Goal: Check status: Check status

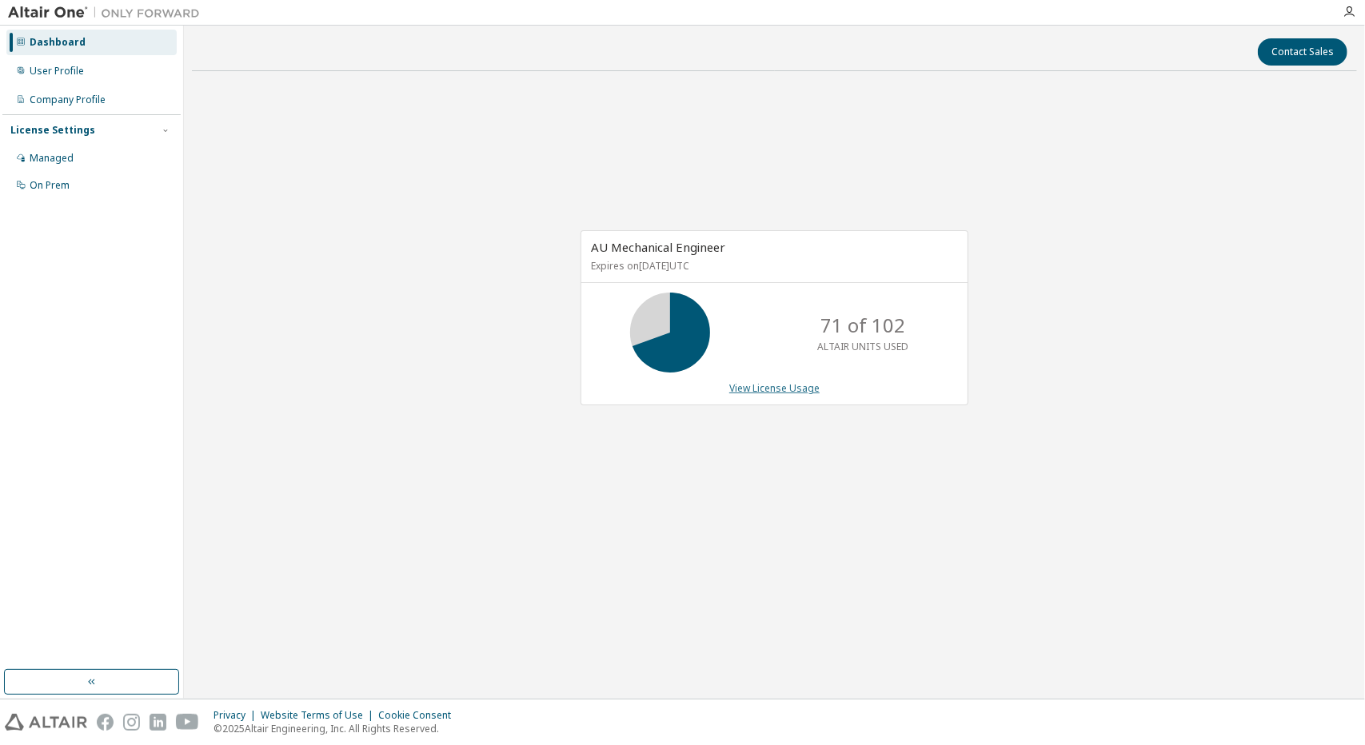
click at [746, 385] on link "View License Usage" at bounding box center [774, 388] width 90 height 14
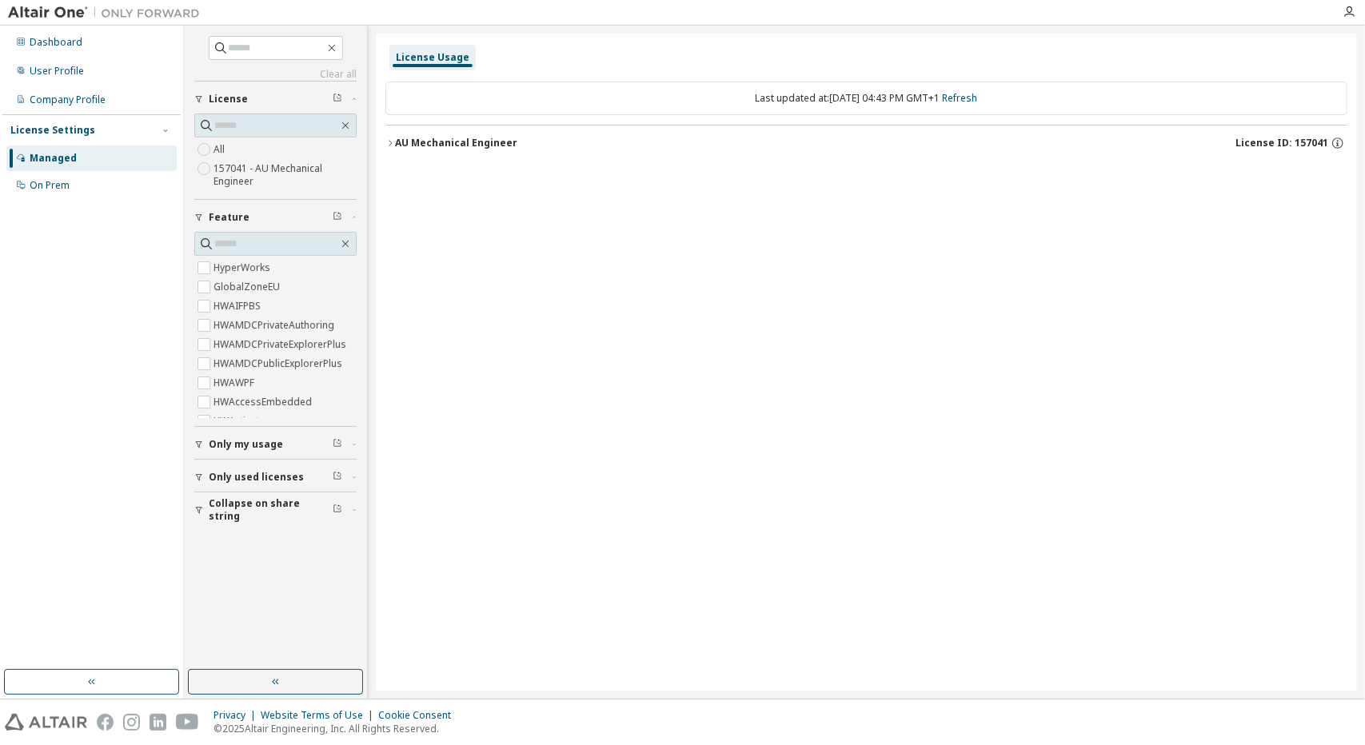
click at [386, 142] on icon "button" at bounding box center [390, 143] width 10 height 10
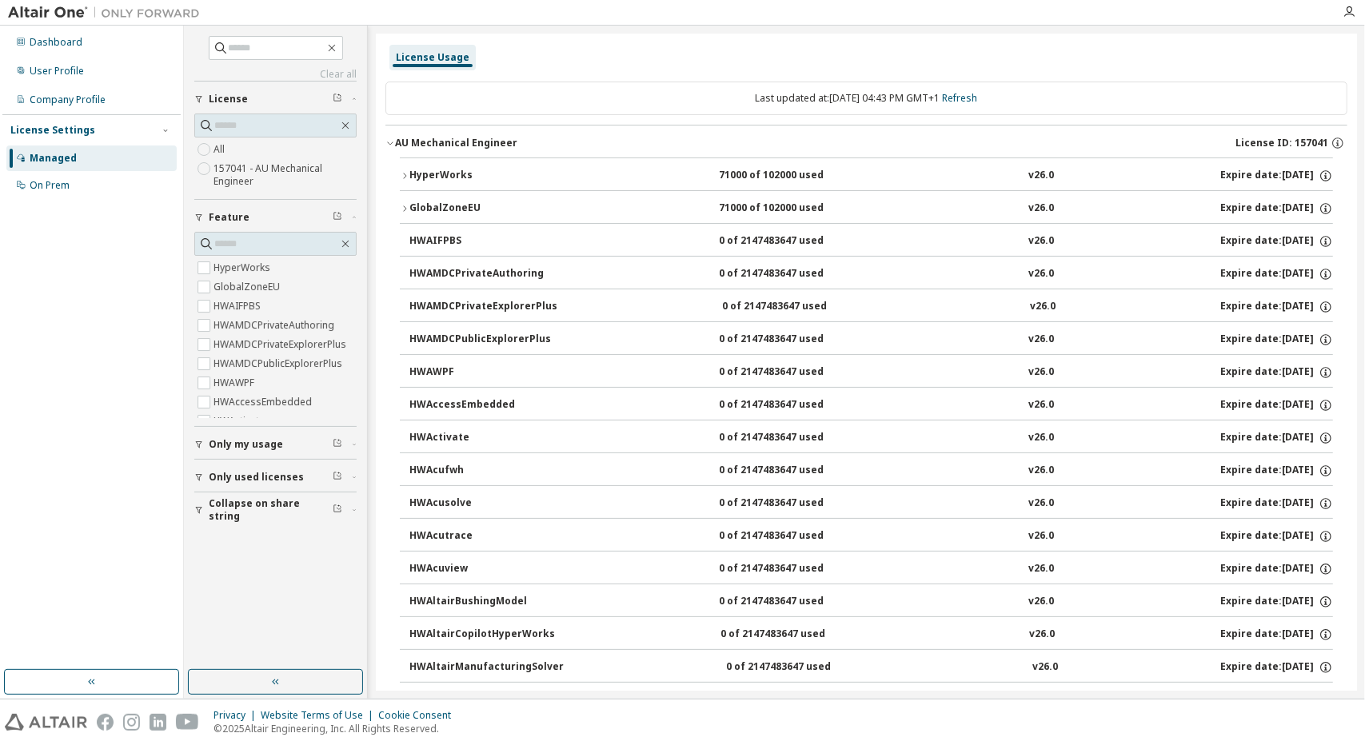
click at [402, 177] on icon "button" at bounding box center [405, 176] width 10 height 10
